Goal: Find specific page/section: Find specific page/section

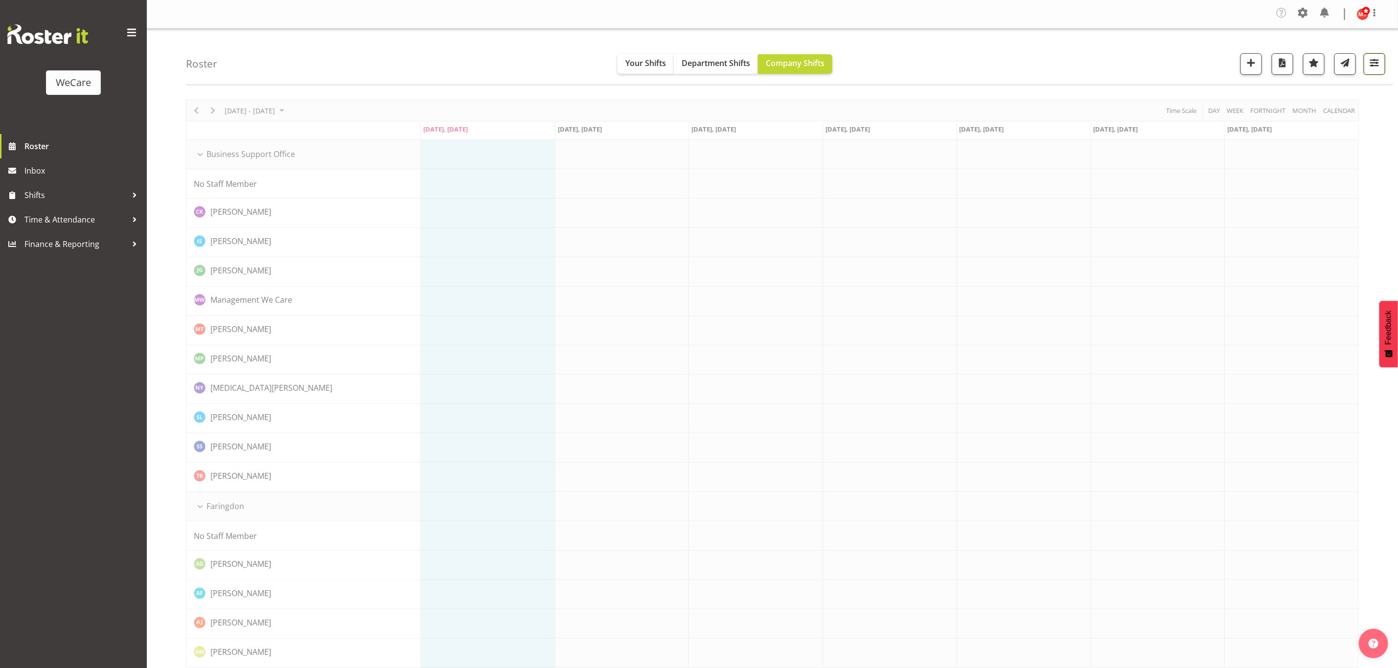
click at [1374, 66] on span "button" at bounding box center [1374, 62] width 13 height 13
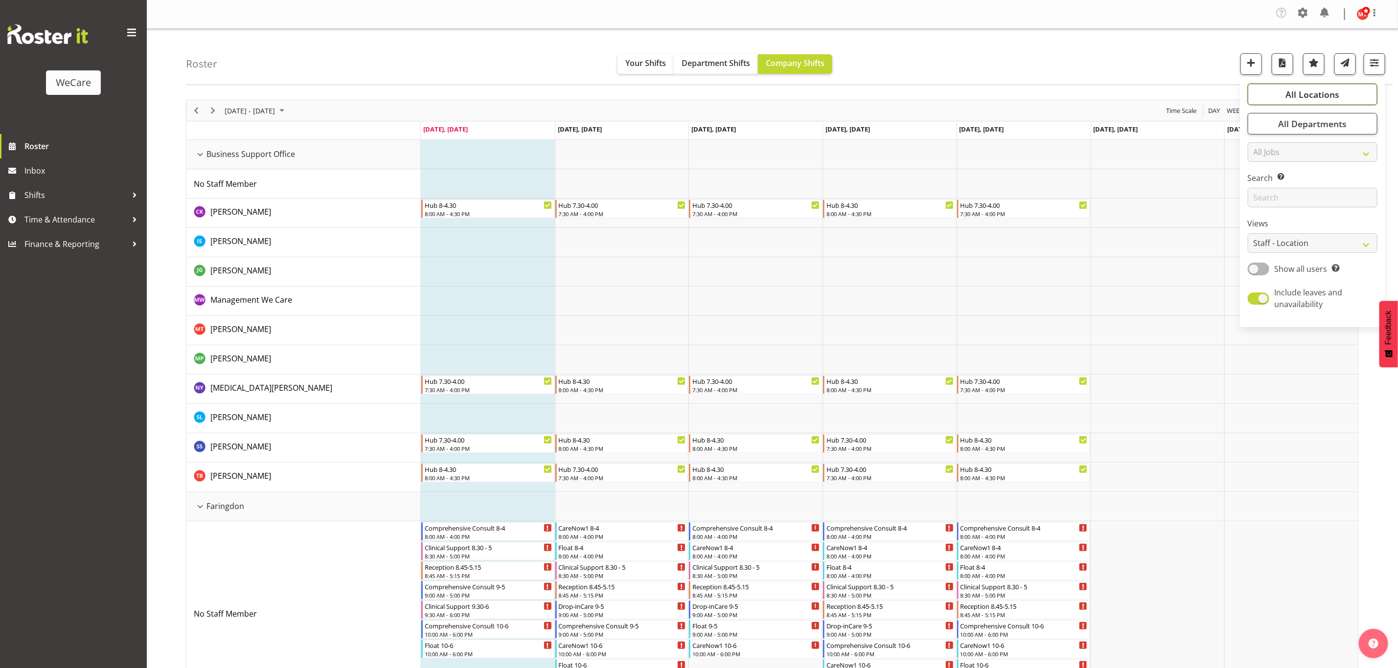
click at [1317, 85] on button "All Locations" at bounding box center [1313, 95] width 130 height 22
click at [1326, 189] on span "Deselect All" at bounding box center [1324, 188] width 40 height 9
checkbox input "false"
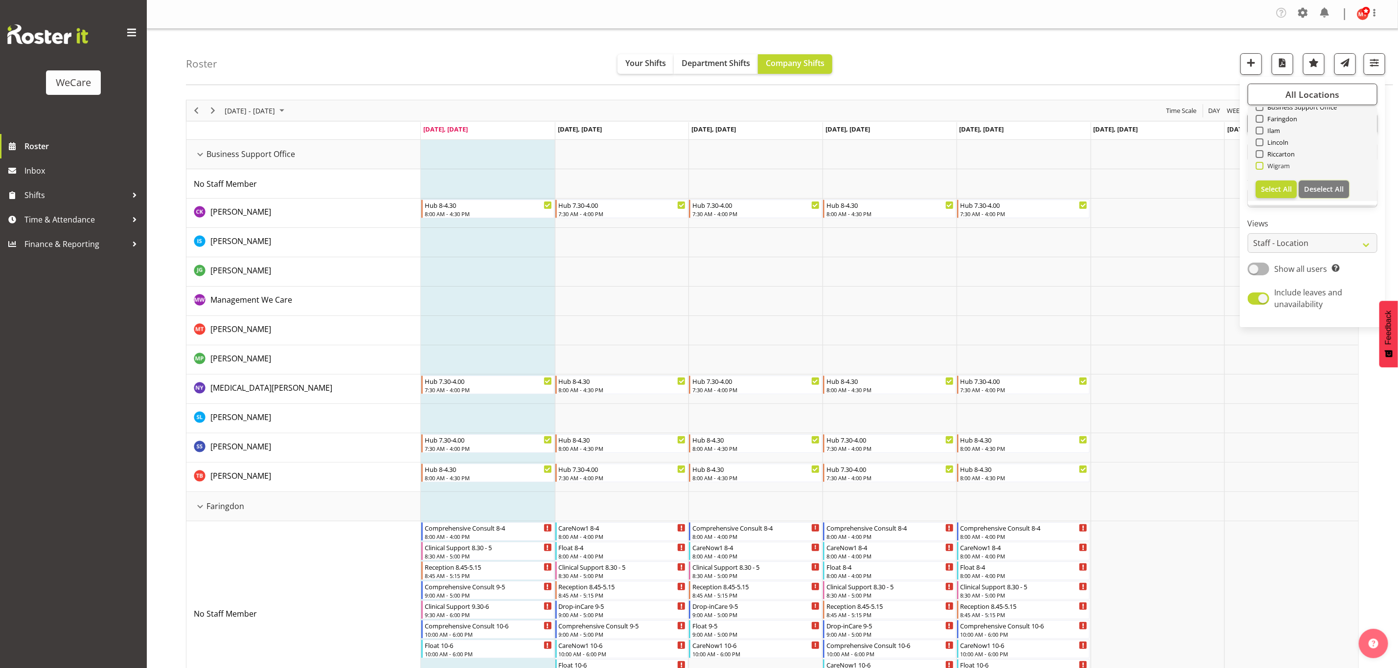
checkbox input "false"
click at [1259, 167] on span at bounding box center [1260, 166] width 8 height 8
click at [1259, 167] on input "Wigram" at bounding box center [1259, 166] width 6 height 6
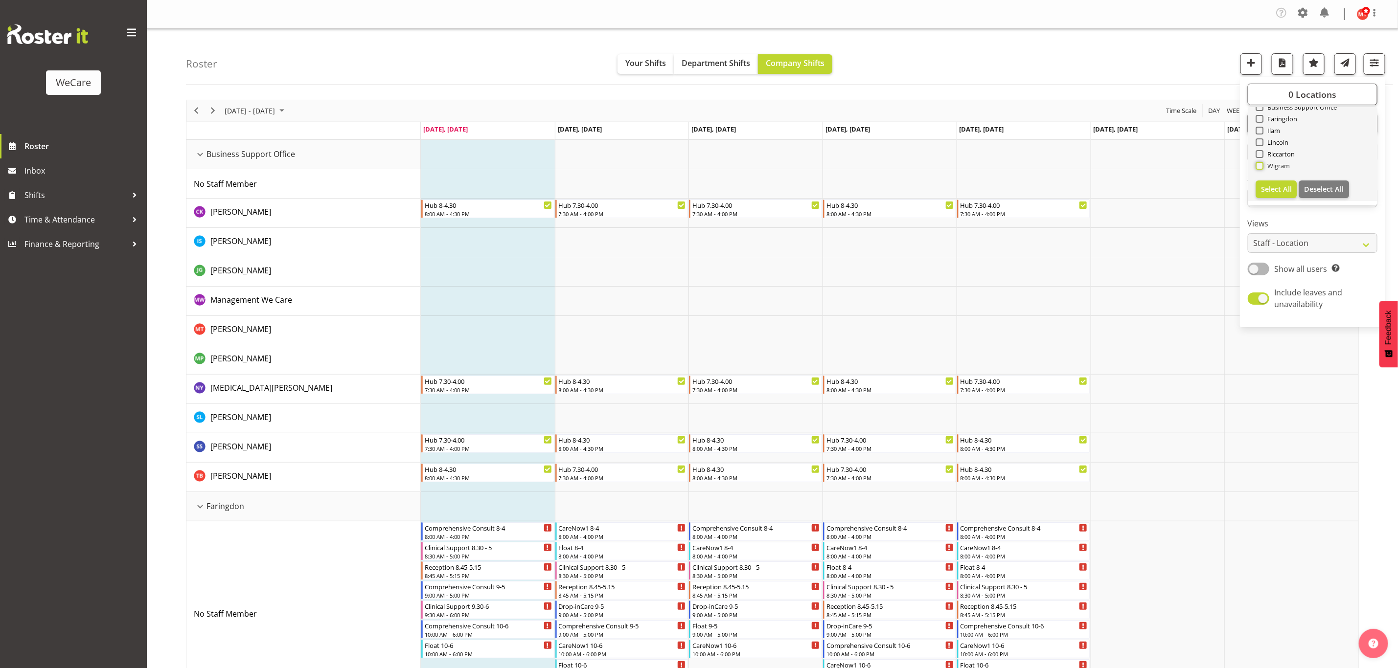
checkbox input "true"
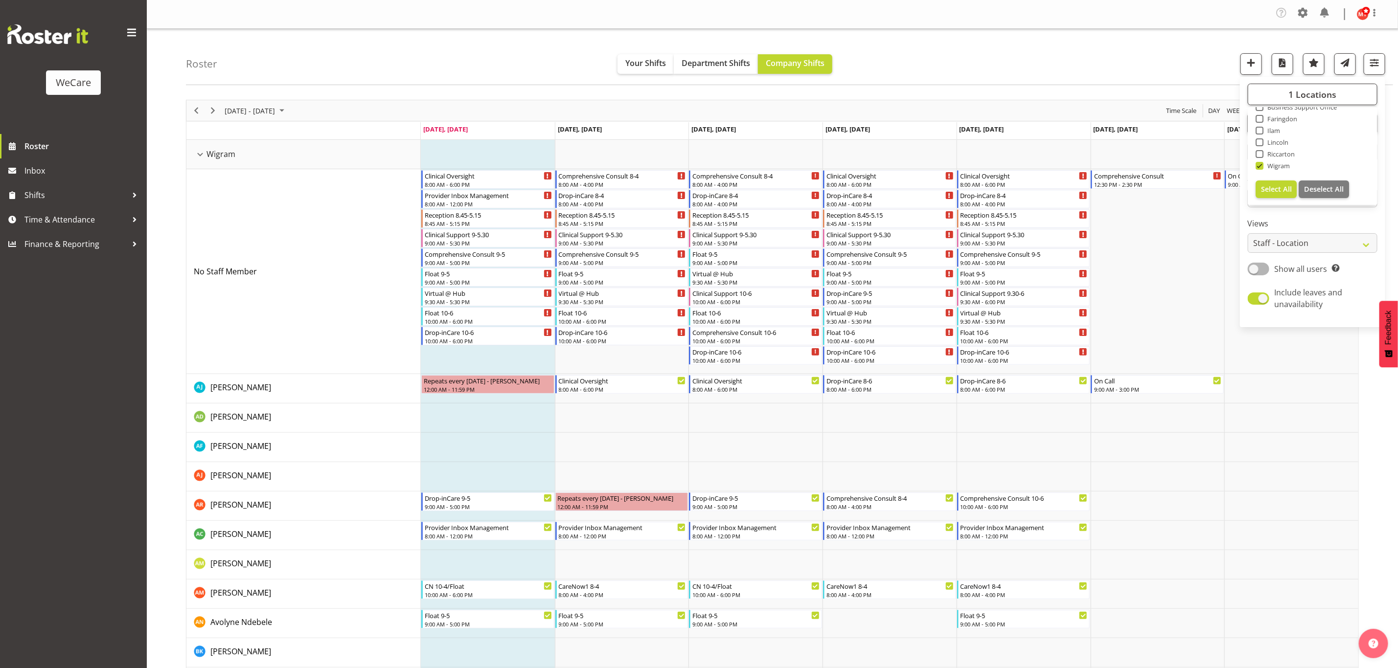
click at [1183, 53] on div "Roster Your Shifts Department Shifts Company Shifts 1 Locations Clear Business …" at bounding box center [789, 57] width 1207 height 56
click at [1373, 68] on span "button" at bounding box center [1374, 62] width 13 height 13
click at [1317, 122] on span "All Departments" at bounding box center [1312, 124] width 69 height 12
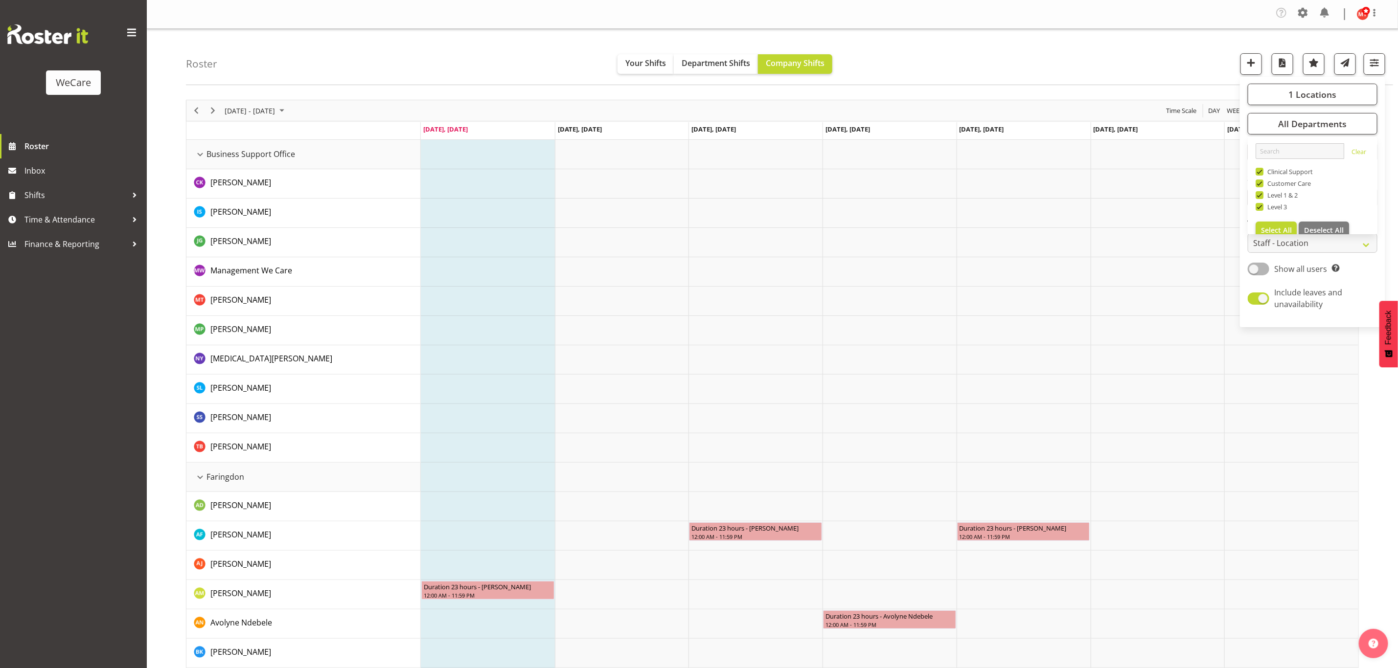
click at [1152, 65] on div "Roster Your Shifts Department Shifts Company Shifts 1 Locations Clear Business …" at bounding box center [789, 57] width 1207 height 56
click at [200, 151] on div "Business Support Office resource" at bounding box center [200, 154] width 13 height 13
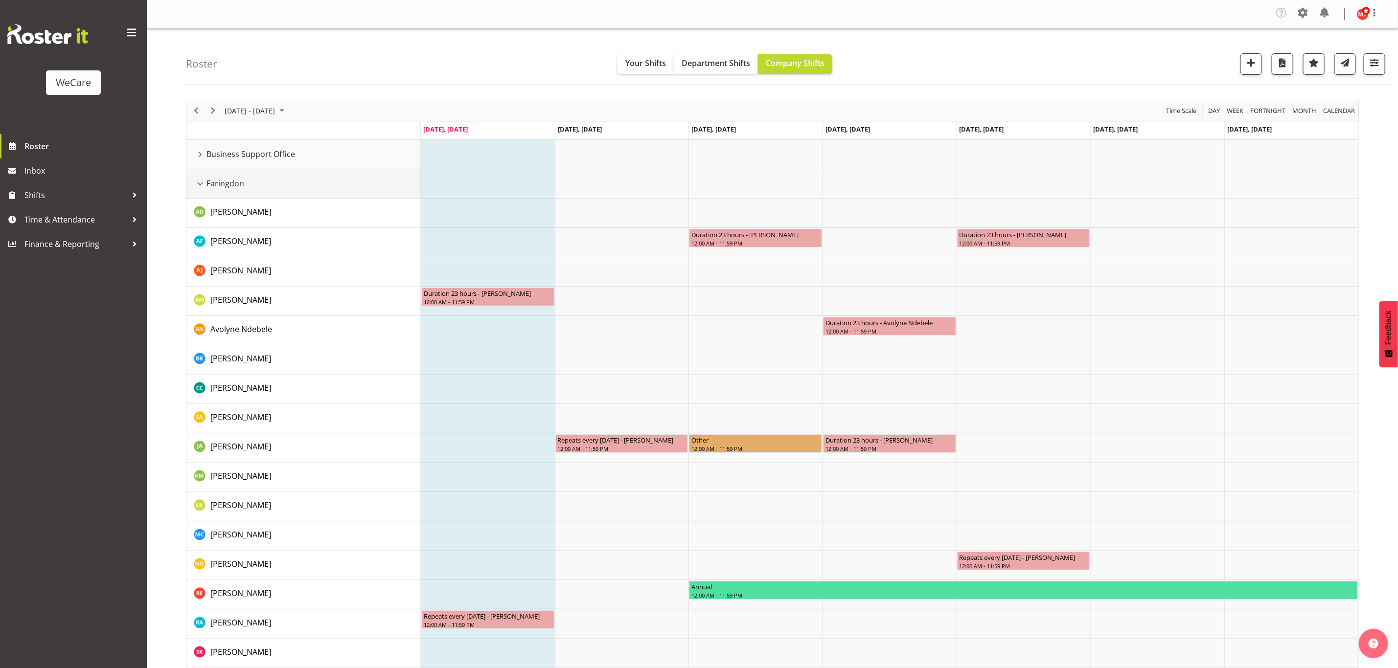
drag, startPoint x: 202, startPoint y: 182, endPoint x: 206, endPoint y: 197, distance: 15.2
click at [203, 182] on div "Faringdon resource" at bounding box center [200, 184] width 13 height 13
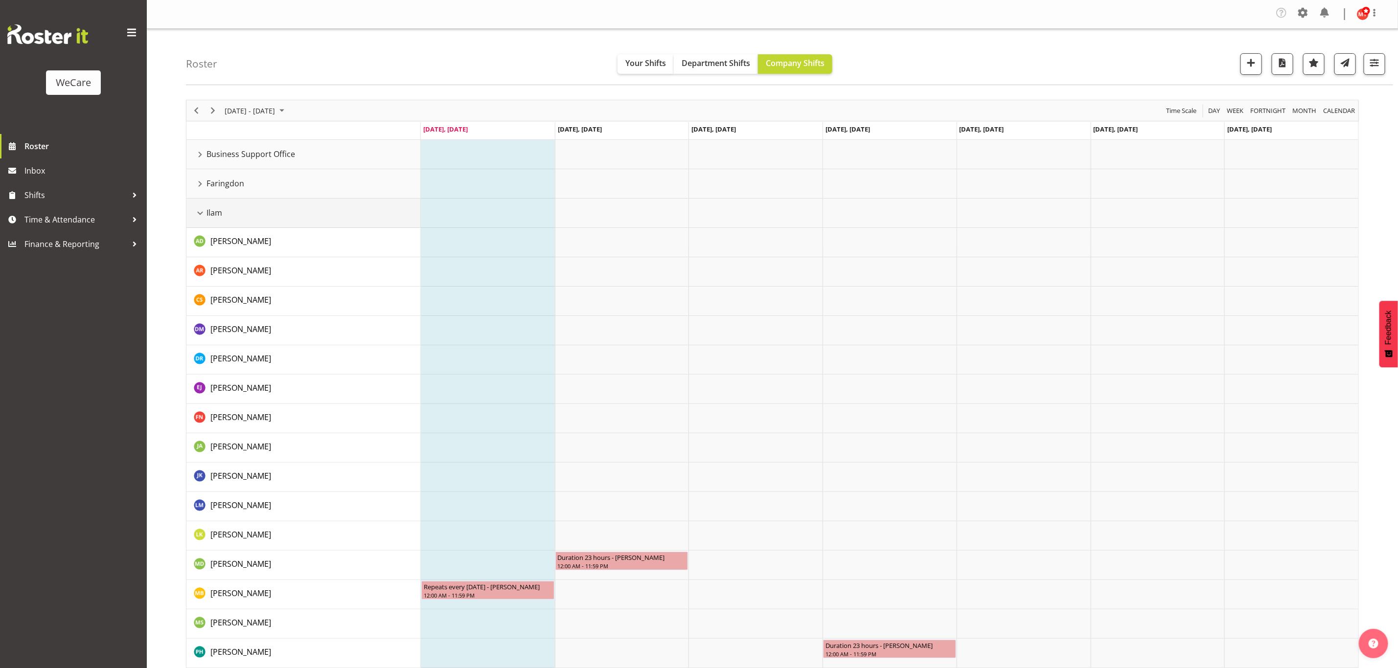
click at [200, 212] on div "Ilam resource" at bounding box center [200, 213] width 13 height 13
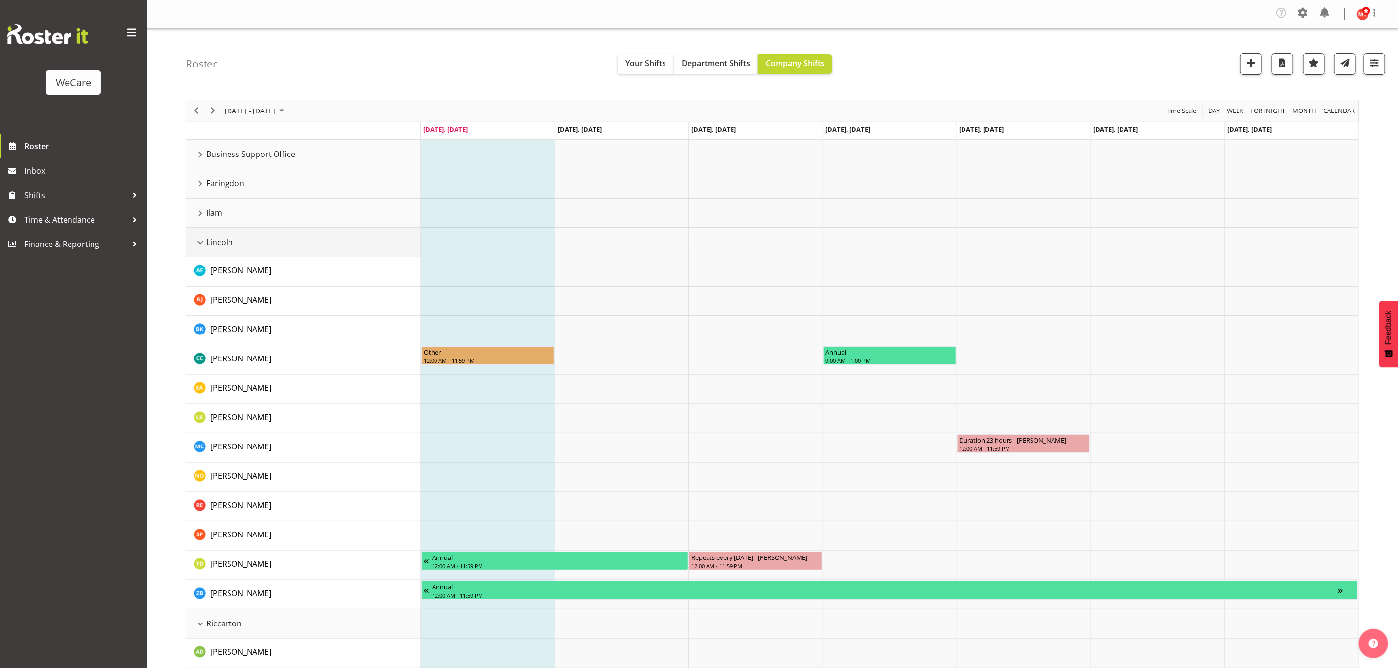
click at [199, 247] on div "Lincoln resource" at bounding box center [200, 242] width 13 height 13
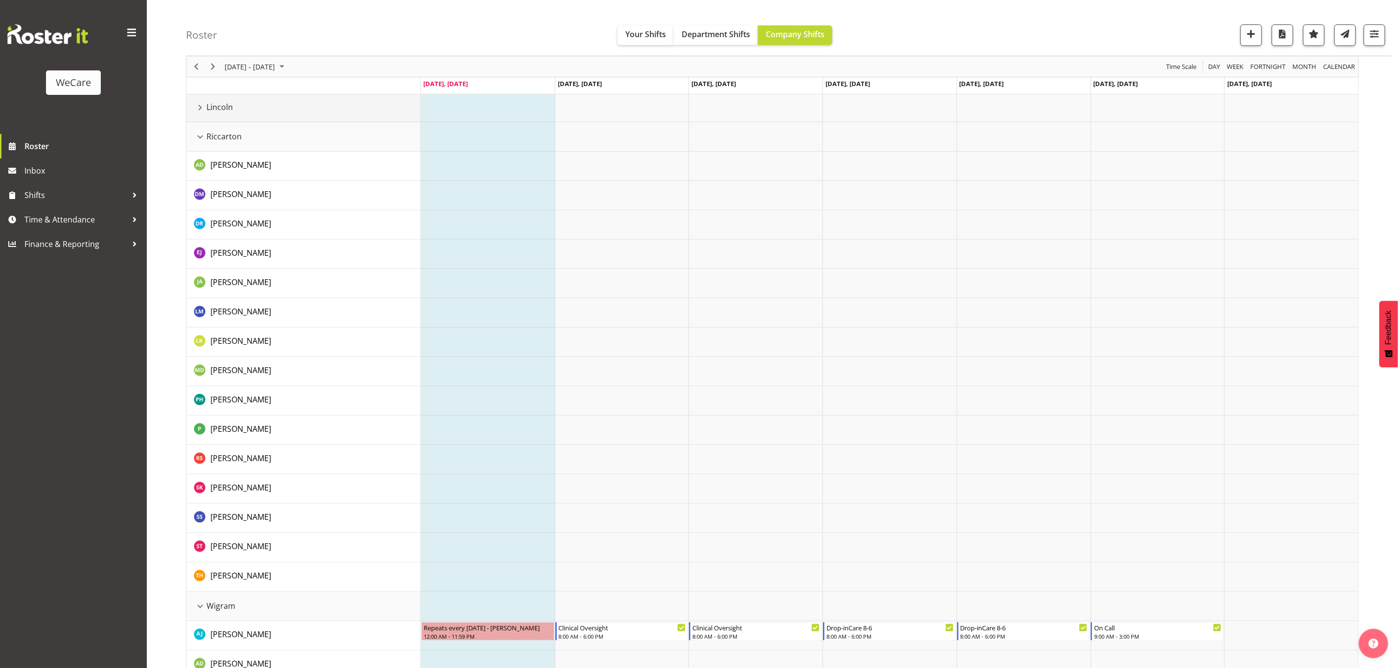
scroll to position [147, 0]
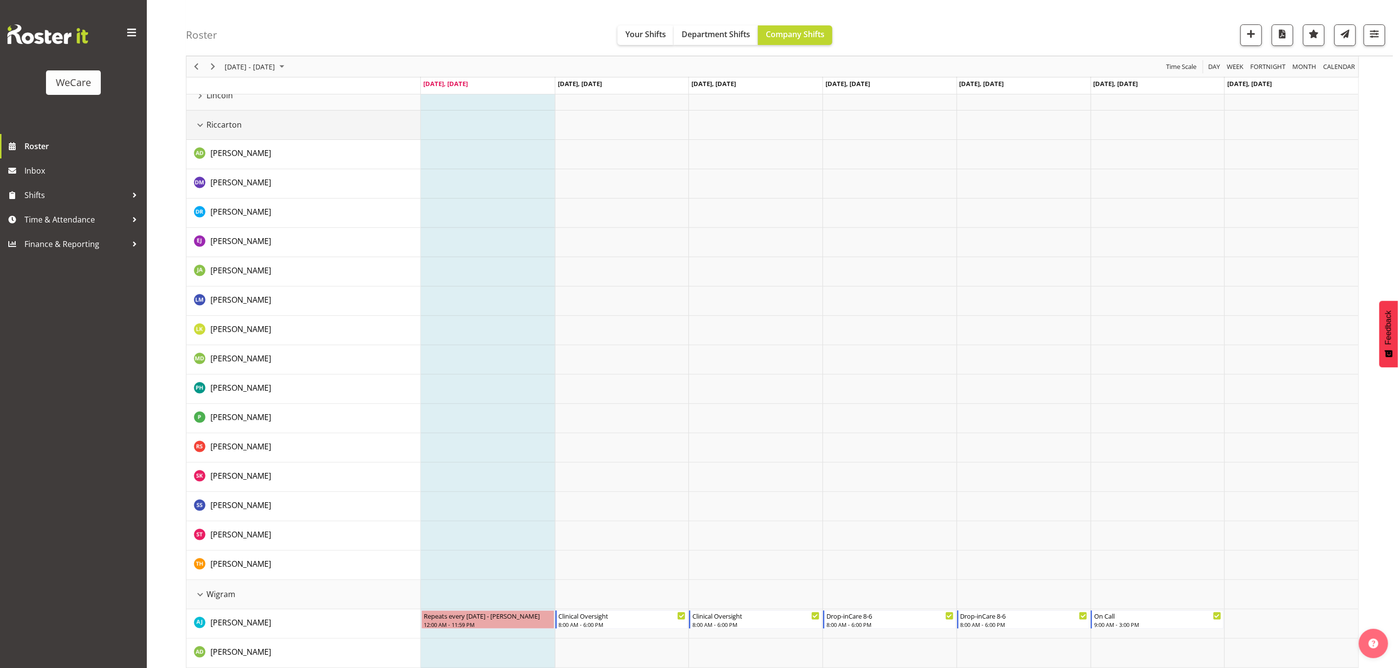
click at [197, 125] on div "Riccarton resource" at bounding box center [200, 125] width 13 height 13
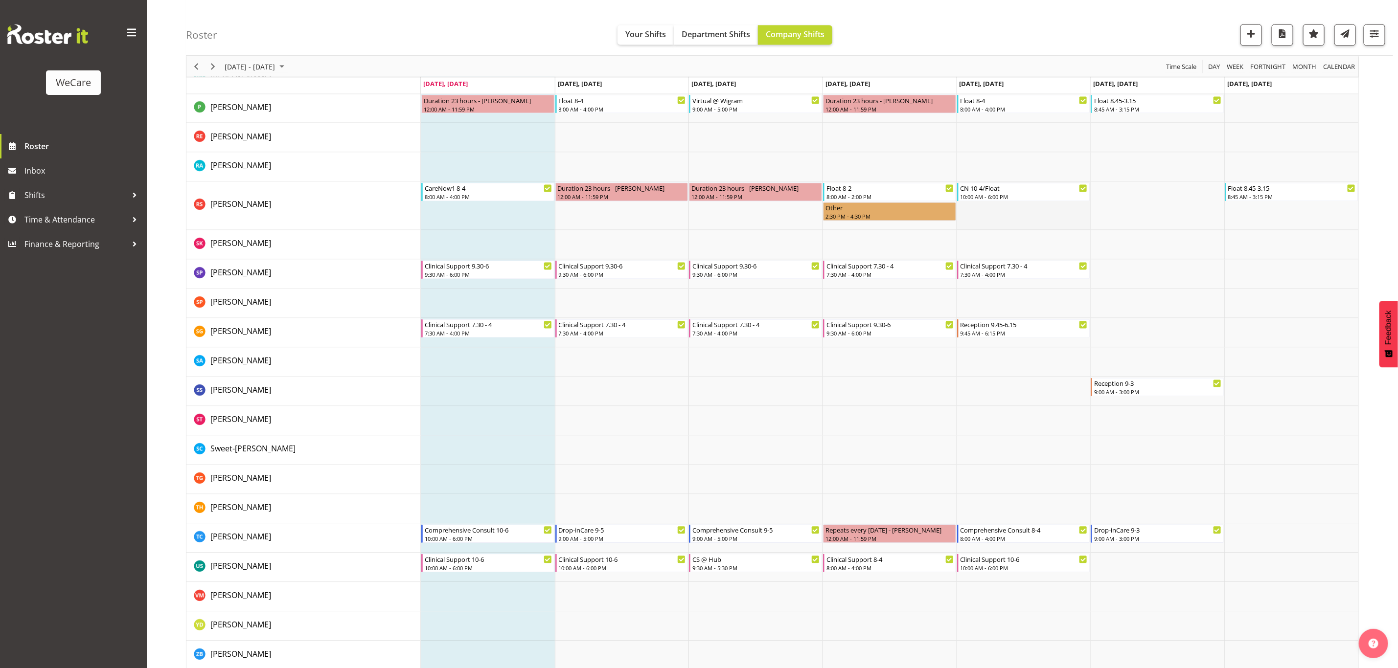
scroll to position [1248, 0]
